Goal: Task Accomplishment & Management: Manage account settings

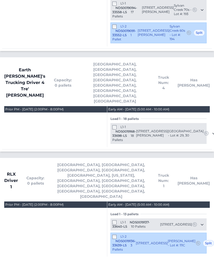
scroll to position [797, 0]
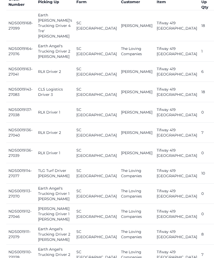
scroll to position [250, 0]
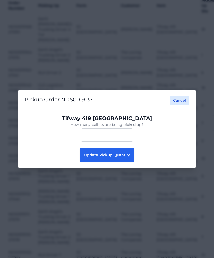
click at [129, 156] on span "Update Pickup Quantity" at bounding box center [107, 155] width 46 height 5
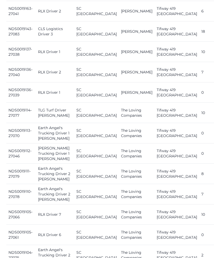
scroll to position [324, 0]
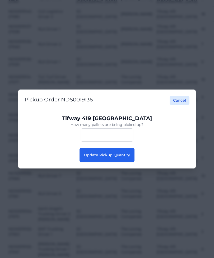
click at [128, 162] on button "Update Pickup Quantity" at bounding box center [107, 155] width 55 height 14
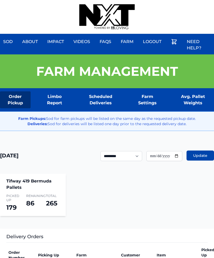
click at [163, 2] on div "Sod About Impact Videos FAQs Need Help? Farm My Account Logout" at bounding box center [107, 17] width 214 height 34
